Goal: Task Accomplishment & Management: Manage account settings

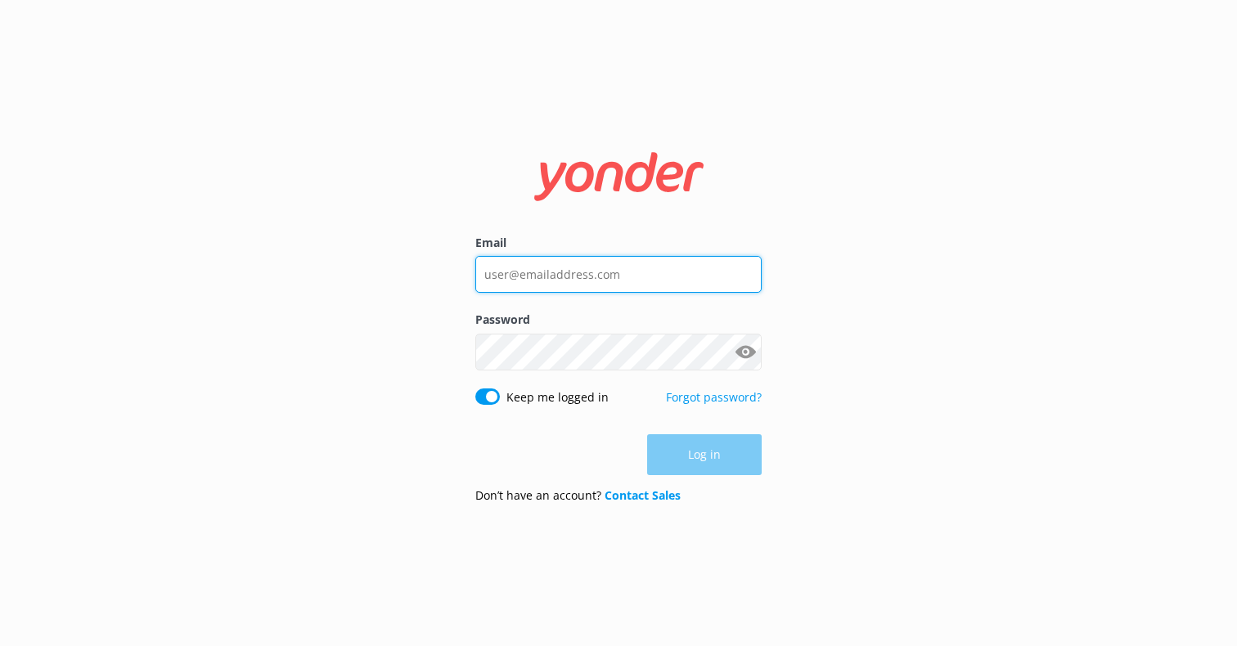
type input "[EMAIL_ADDRESS][DOMAIN_NAME]"
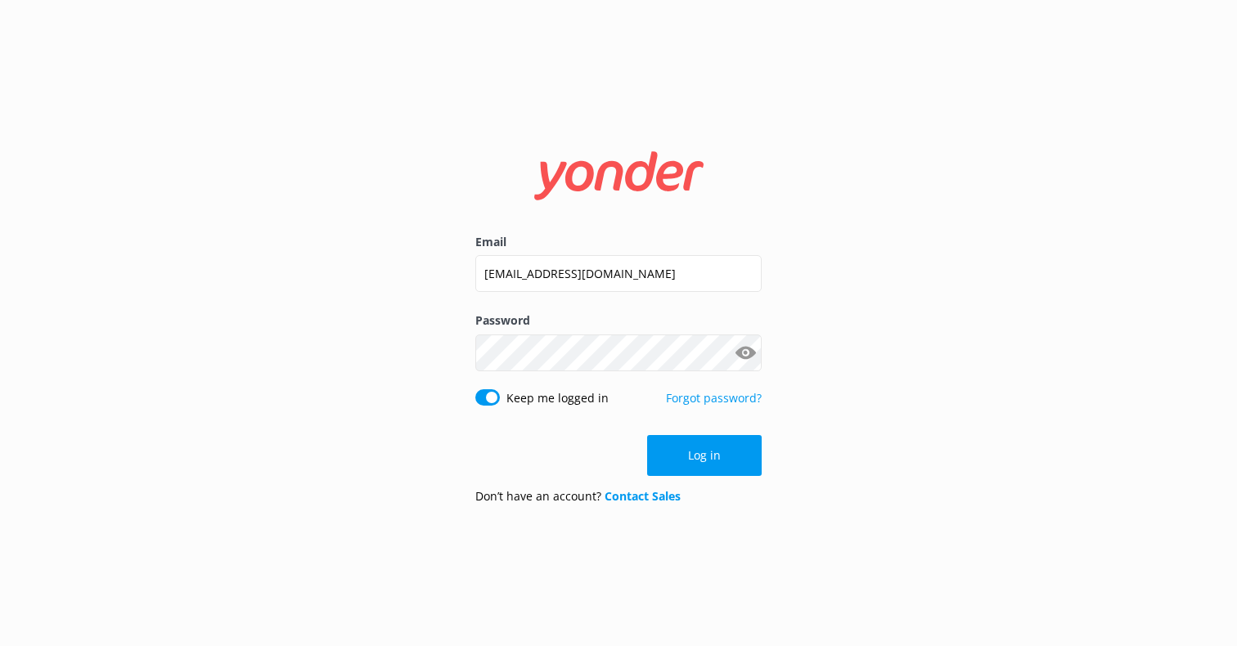
click at [850, 297] on div "Email [EMAIL_ADDRESS][DOMAIN_NAME] Password Show password Keep me logged in For…" at bounding box center [618, 323] width 1237 height 646
click at [719, 470] on button "Log in" at bounding box center [704, 455] width 115 height 41
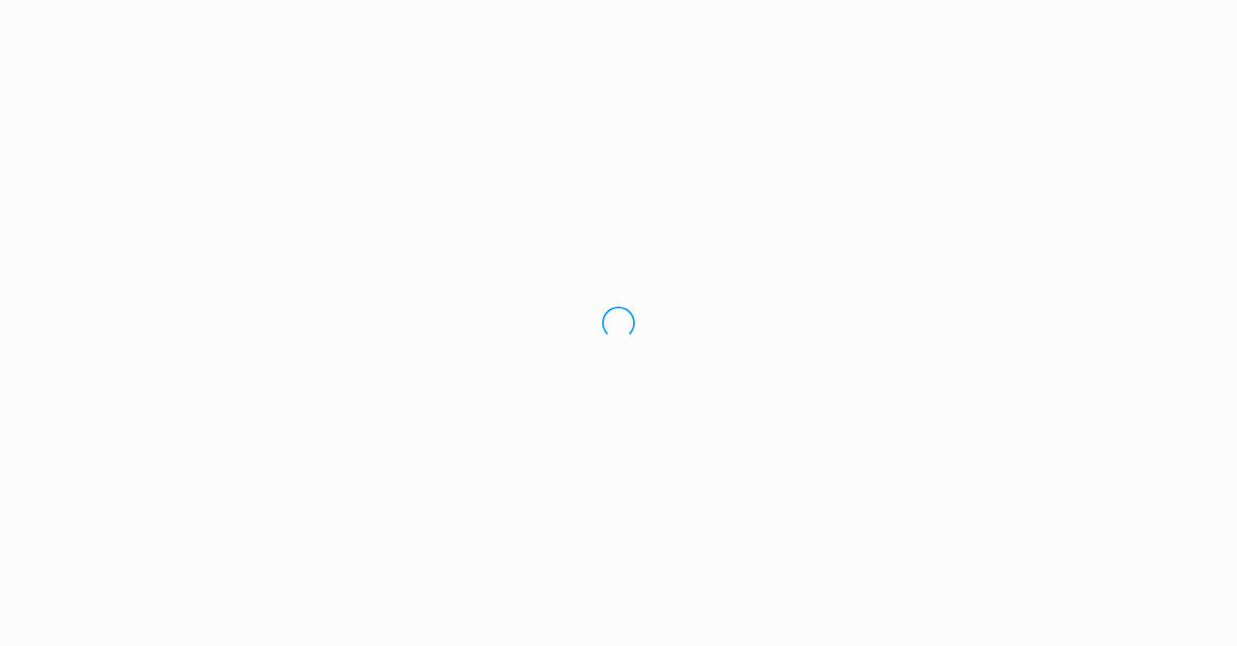
click at [716, 469] on div "Loading.." at bounding box center [618, 323] width 1237 height 646
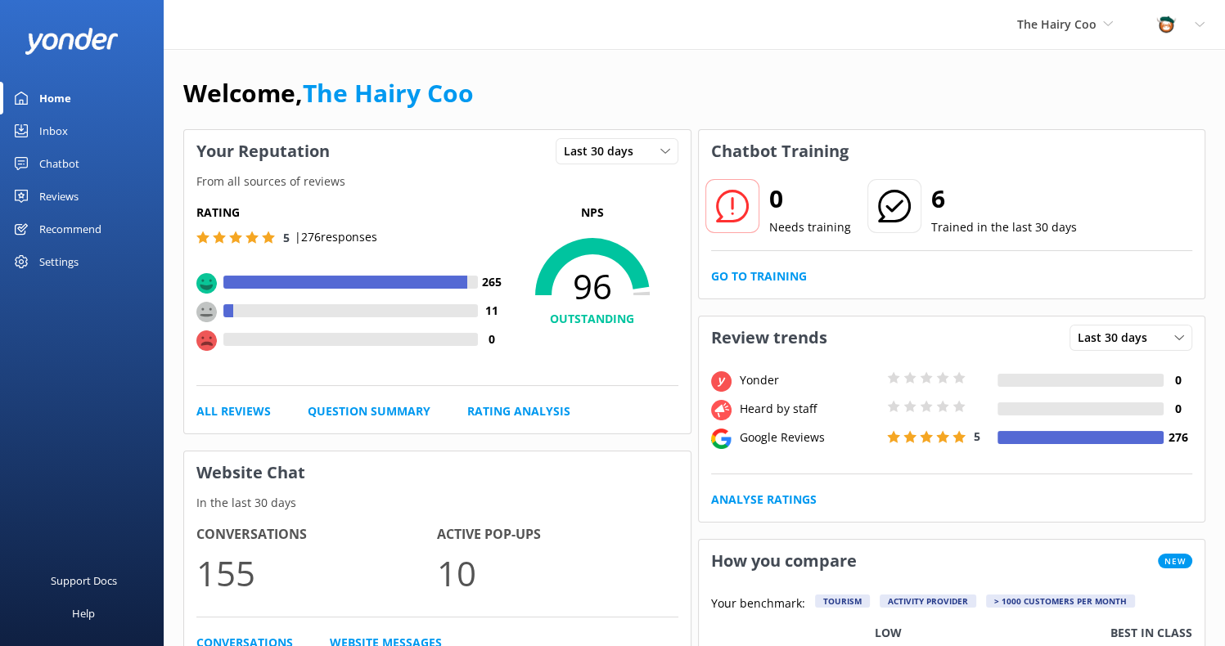
click at [36, 115] on link "Inbox" at bounding box center [82, 131] width 164 height 33
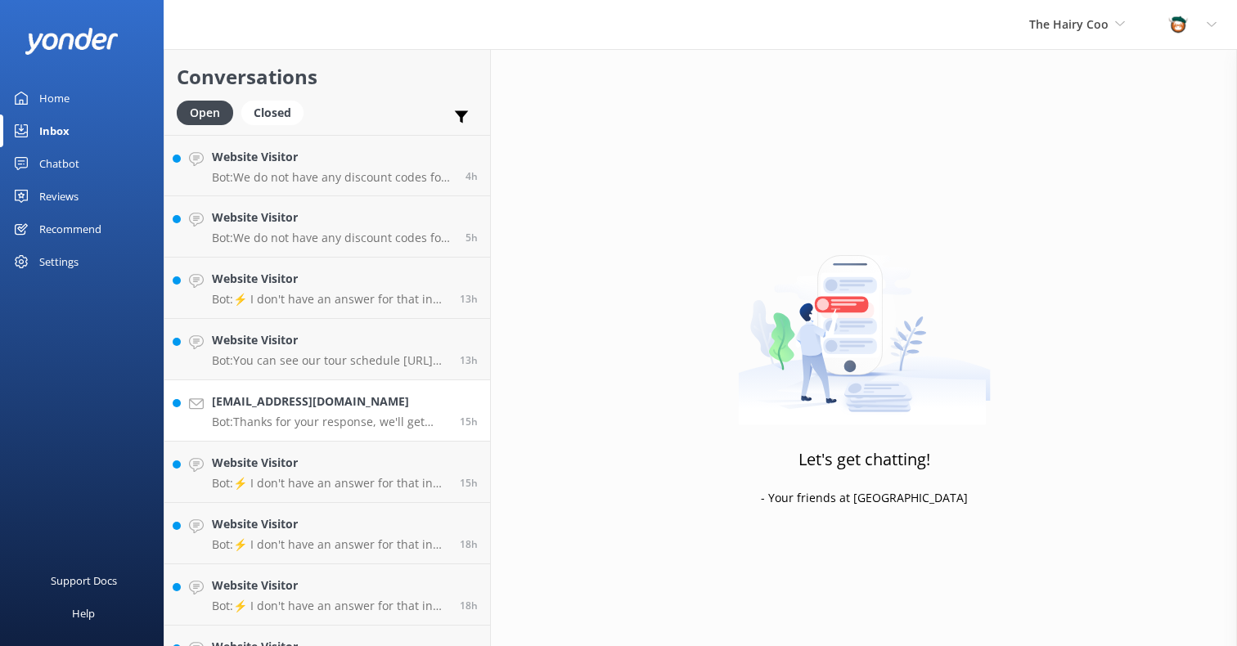
click at [265, 413] on div "[EMAIL_ADDRESS][DOMAIN_NAME] Bot: Thanks for your response, we'll get back to y…" at bounding box center [330, 411] width 236 height 36
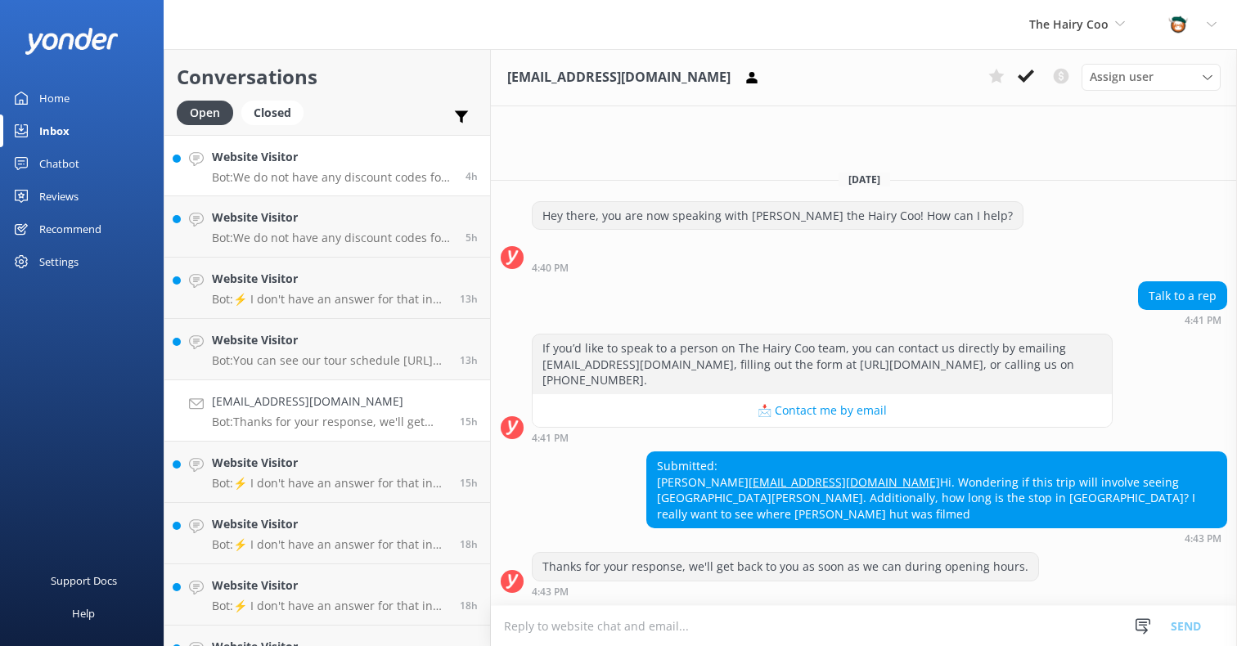
click at [278, 163] on h4 "Website Visitor" at bounding box center [332, 157] width 241 height 18
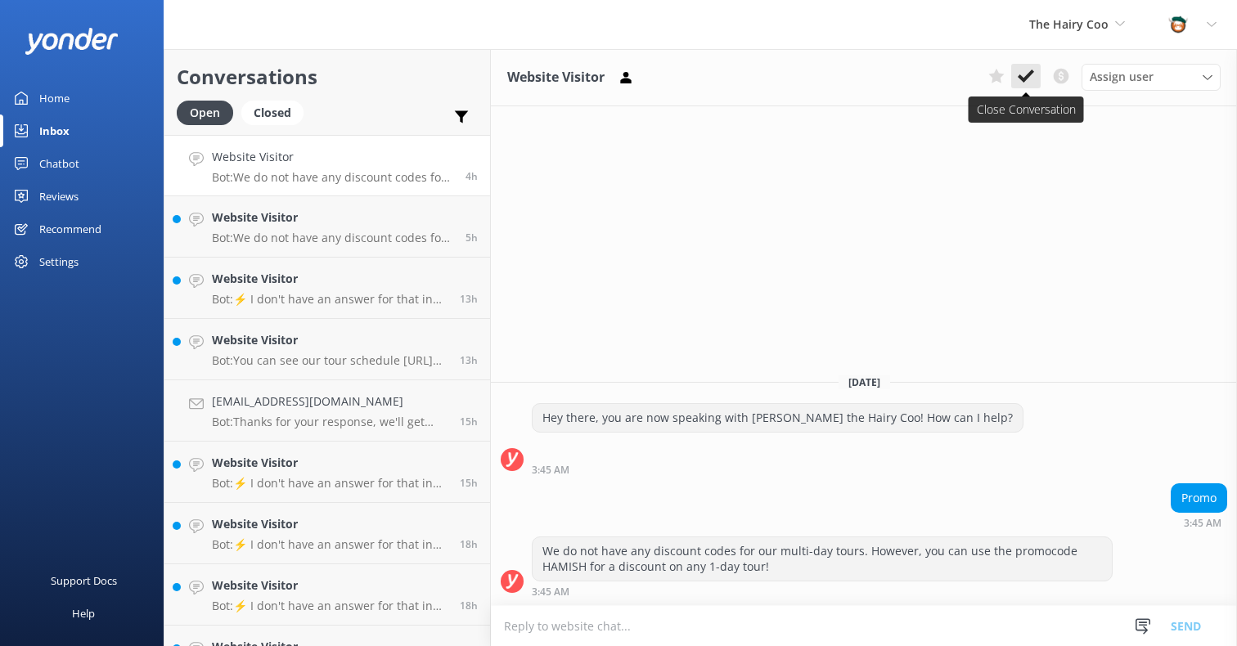
click at [1034, 76] on icon at bounding box center [1026, 76] width 16 height 16
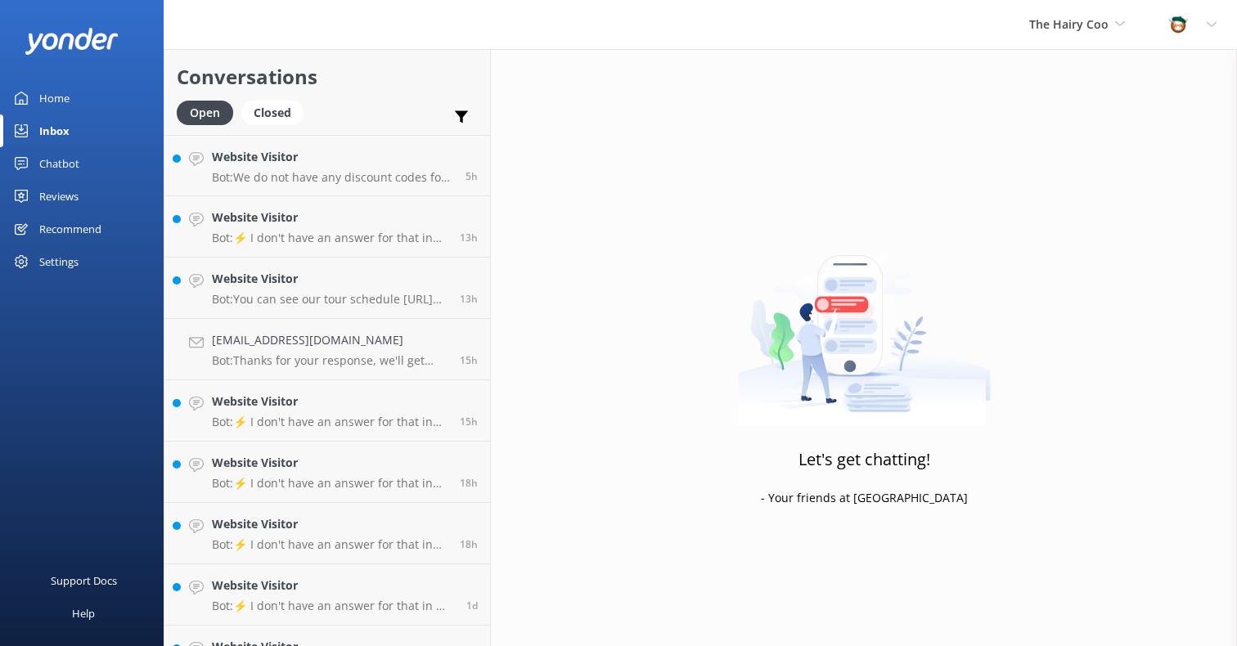
click at [47, 197] on div "Reviews" at bounding box center [58, 196] width 39 height 33
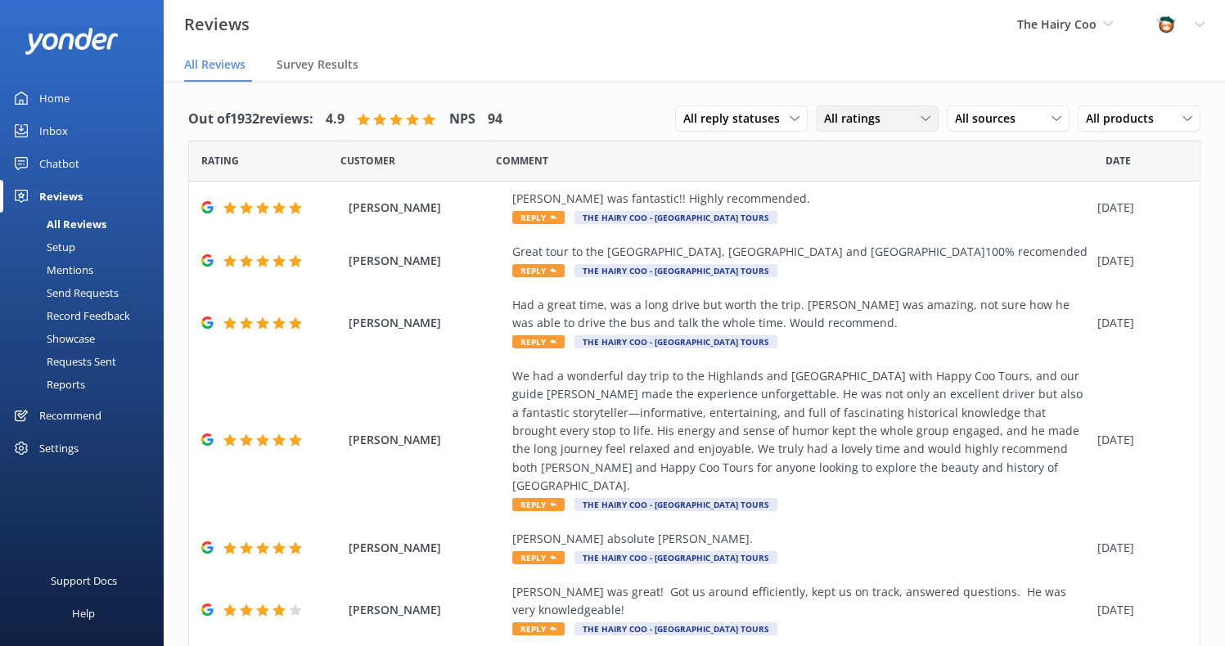
click at [868, 121] on span "All ratings" at bounding box center [857, 119] width 66 height 18
click at [840, 255] on div "Detractors" at bounding box center [877, 252] width 75 height 16
